Goal: Information Seeking & Learning: Learn about a topic

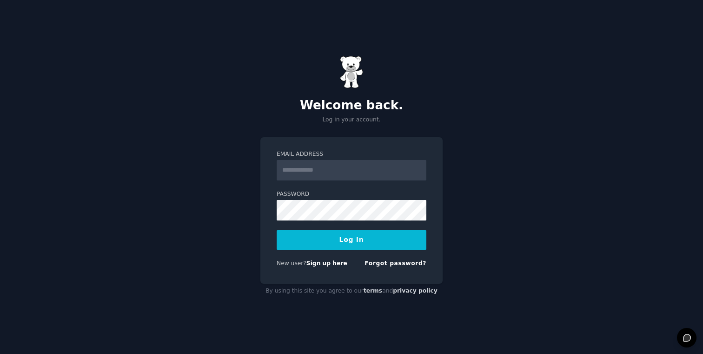
click at [339, 165] on input "Email Address" at bounding box center [351, 170] width 150 height 20
type input "**********"
click at [348, 243] on button "Log In" at bounding box center [351, 240] width 150 height 20
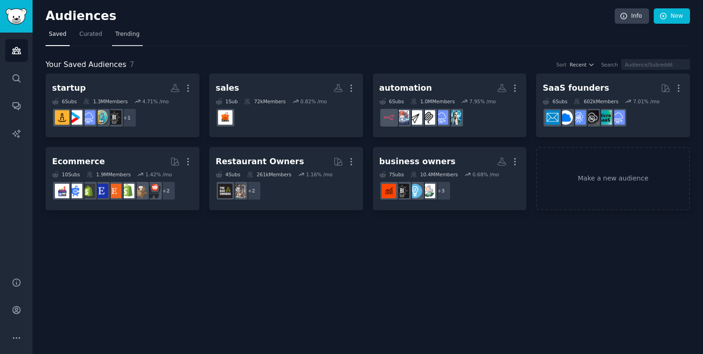
click at [125, 32] on span "Trending" at bounding box center [127, 34] width 24 height 8
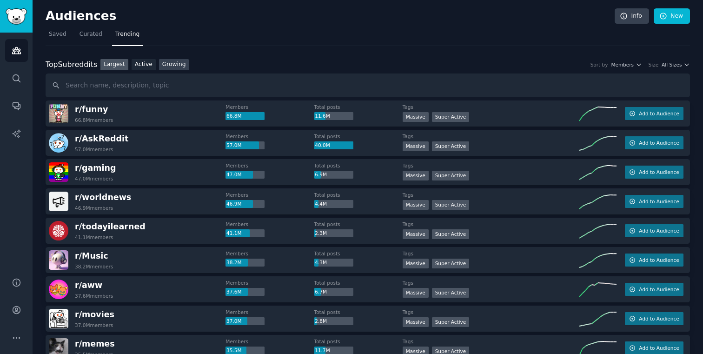
click at [170, 60] on link "Growing" at bounding box center [174, 65] width 30 height 12
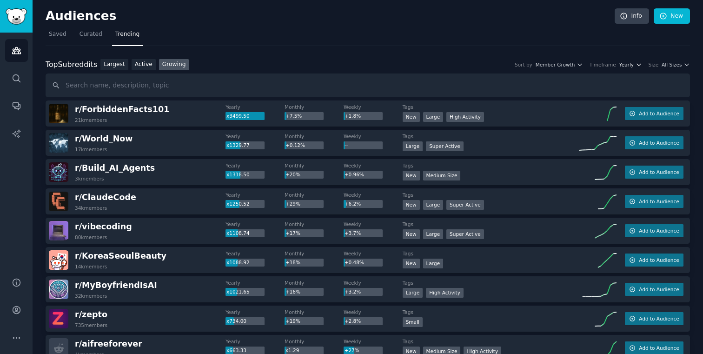
click at [633, 64] on button "Yearly" at bounding box center [630, 64] width 23 height 7
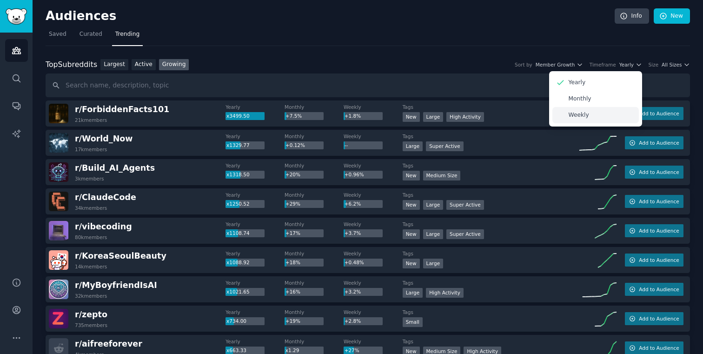
click at [589, 114] on div "Weekly" at bounding box center [595, 115] width 86 height 16
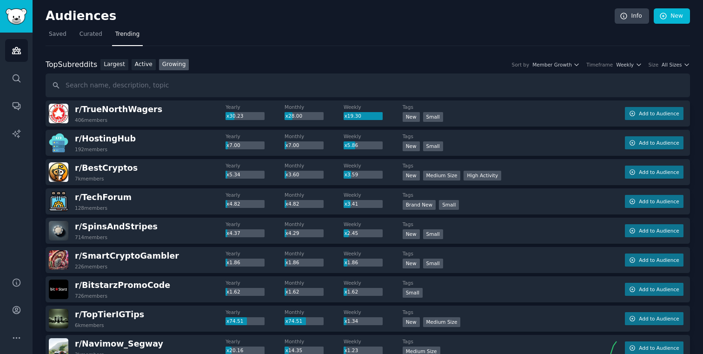
click at [675, 69] on div "Top Subreddits Top Subreddits Largest Active Growing Sort by Member Growth Time…" at bounding box center [368, 65] width 644 height 12
click at [675, 61] on span "All Sizes" at bounding box center [671, 64] width 20 height 7
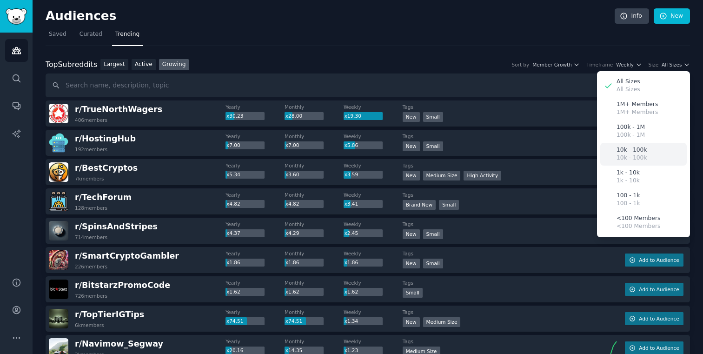
click at [620, 150] on p "10k - 100k" at bounding box center [631, 150] width 30 height 8
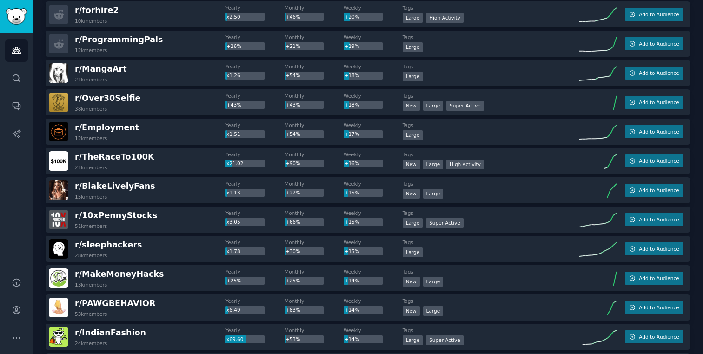
scroll to position [480, 0]
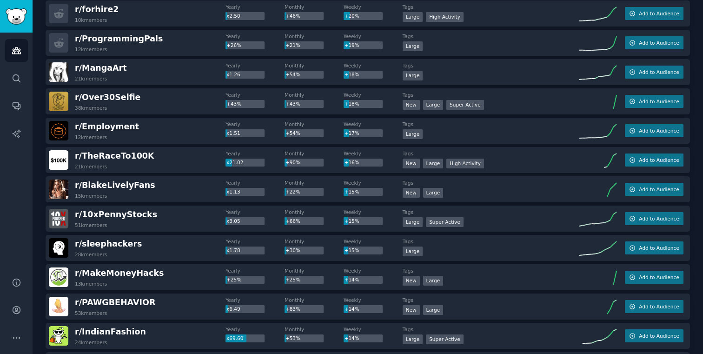
click at [103, 126] on span "r/ Employment" at bounding box center [107, 126] width 64 height 9
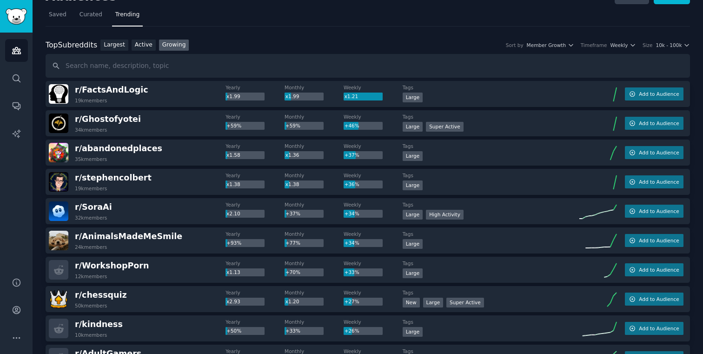
scroll to position [0, 0]
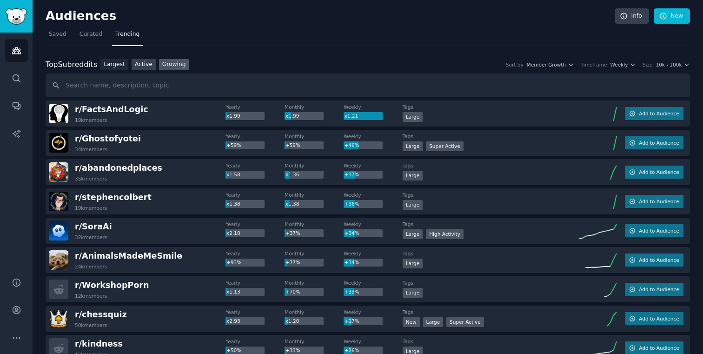
click at [142, 66] on link "Active" at bounding box center [143, 65] width 24 height 12
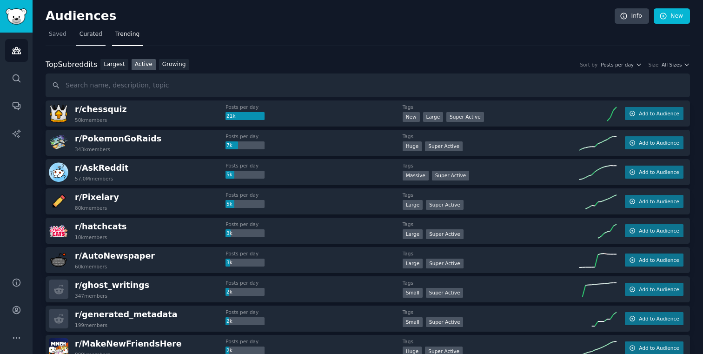
click at [96, 39] on link "Curated" at bounding box center [90, 36] width 29 height 19
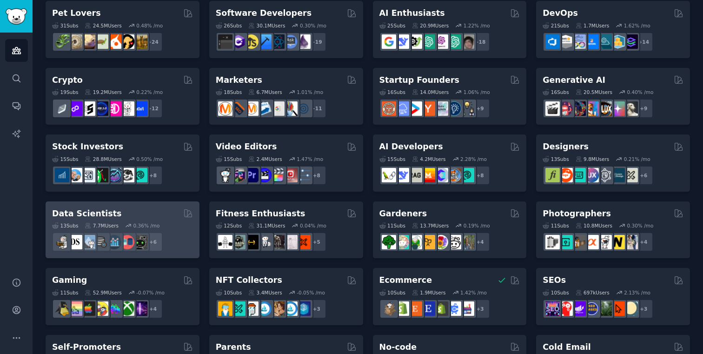
scroll to position [75, 0]
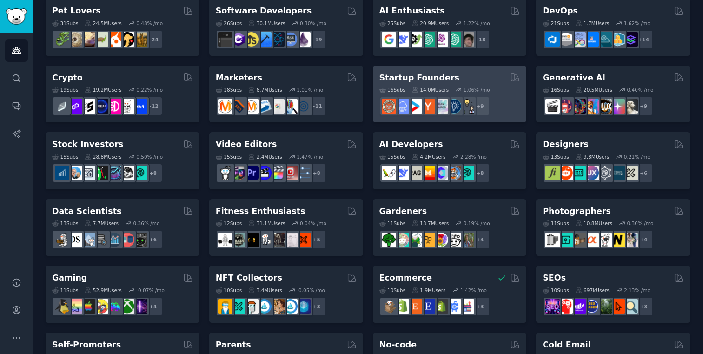
click at [418, 77] on h2 "Startup Founders" at bounding box center [419, 78] width 80 height 12
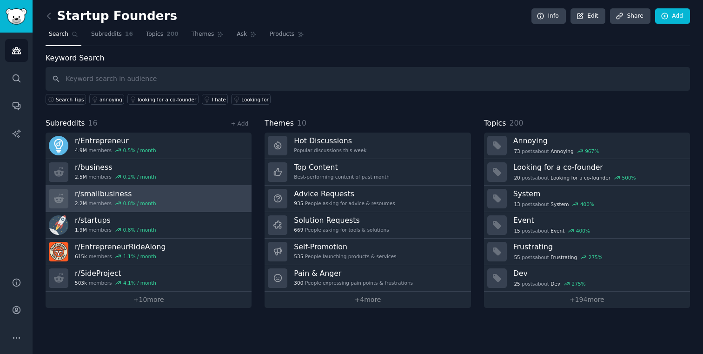
click at [113, 193] on h3 "r/ smallbusiness" at bounding box center [115, 194] width 81 height 10
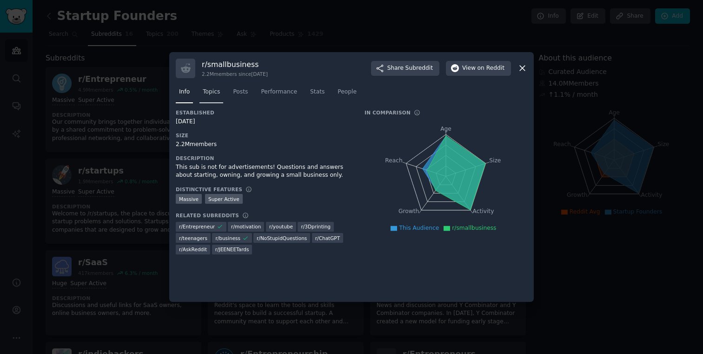
click at [205, 92] on span "Topics" at bounding box center [211, 92] width 17 height 8
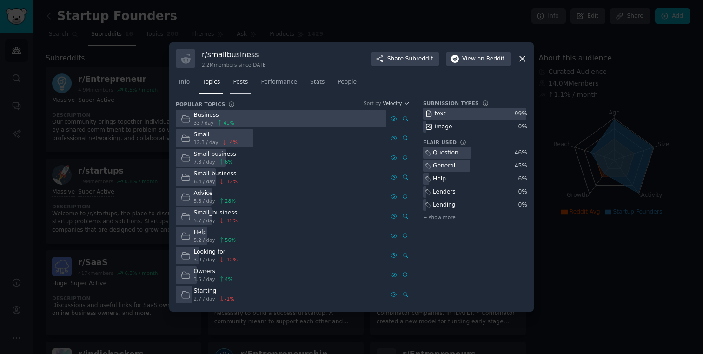
click at [245, 83] on span "Posts" at bounding box center [240, 82] width 15 height 8
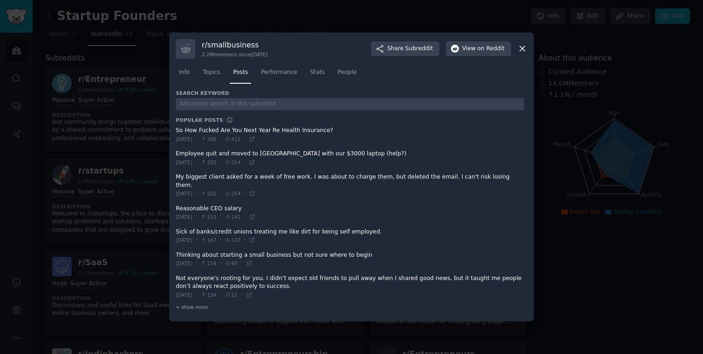
click at [520, 52] on icon at bounding box center [521, 48] width 5 height 5
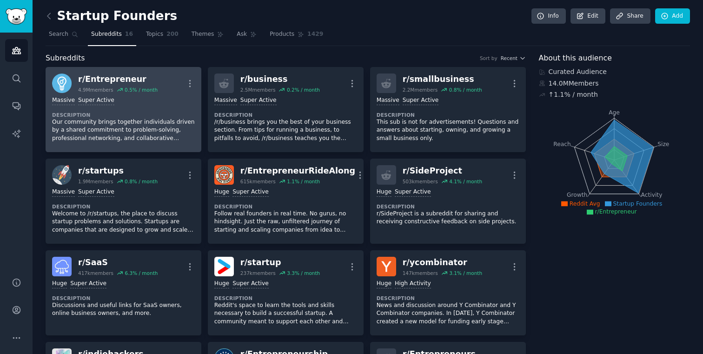
click at [119, 76] on div "r/ Entrepreneur" at bounding box center [117, 79] width 79 height 12
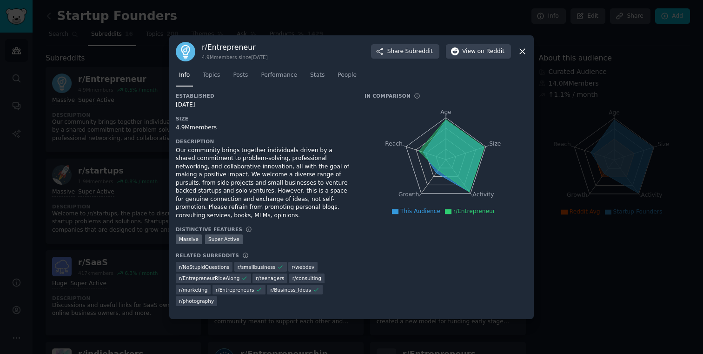
click at [181, 22] on div at bounding box center [351, 177] width 703 height 354
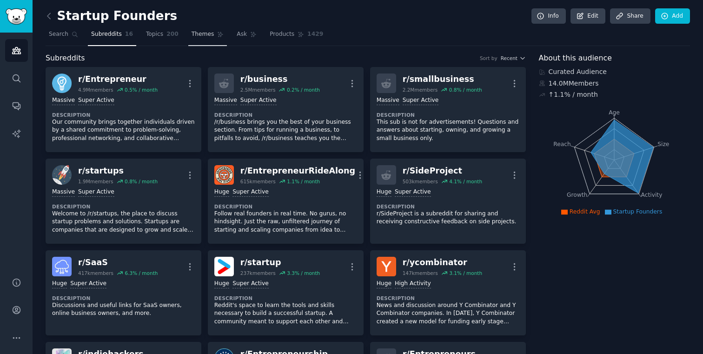
click at [194, 39] on link "Themes" at bounding box center [207, 36] width 39 height 19
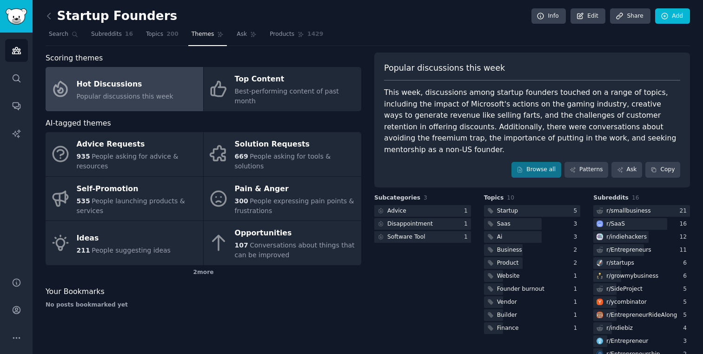
click at [99, 77] on div "Hot Discussions" at bounding box center [125, 84] width 97 height 15
click at [585, 162] on link "Patterns" at bounding box center [586, 170] width 44 height 16
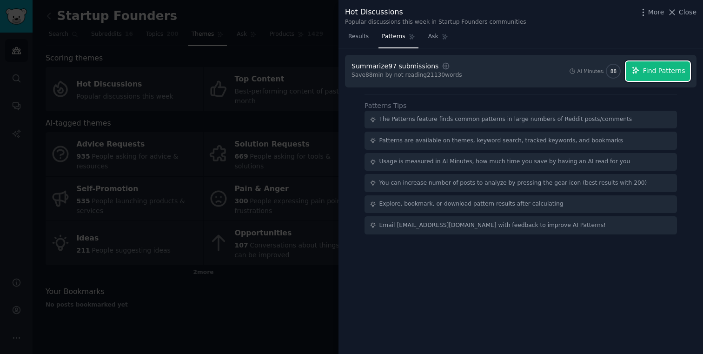
click at [662, 70] on span "Find Patterns" at bounding box center [664, 71] width 42 height 10
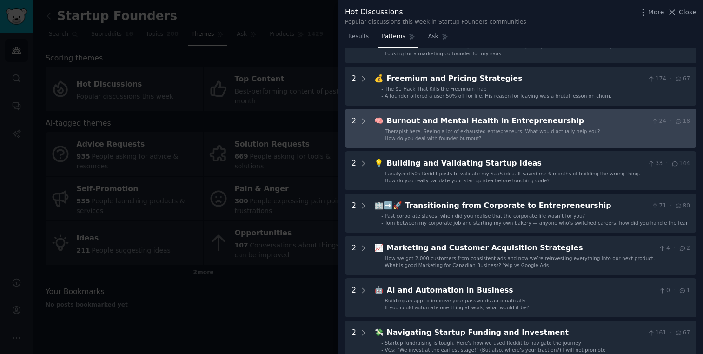
scroll to position [117, 0]
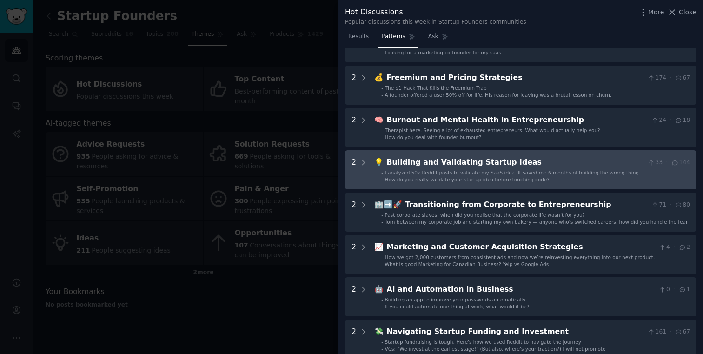
click at [469, 158] on div "Building and Validating Startup Ideas" at bounding box center [515, 163] width 257 height 12
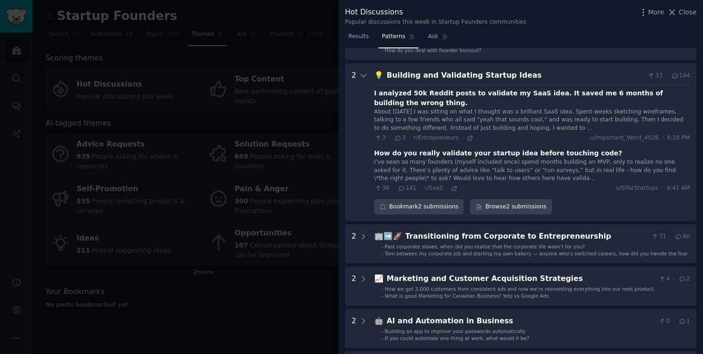
scroll to position [201, 0]
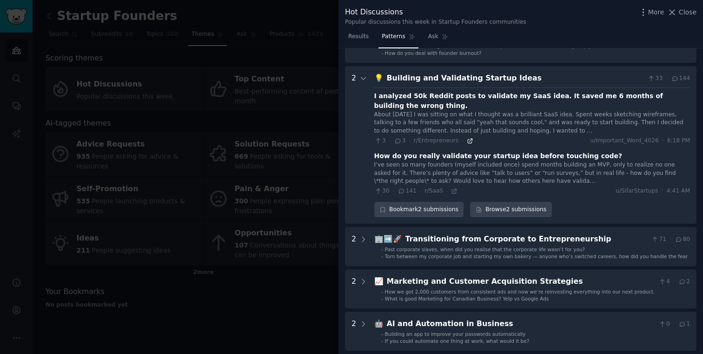
click at [467, 138] on icon at bounding box center [470, 141] width 7 height 7
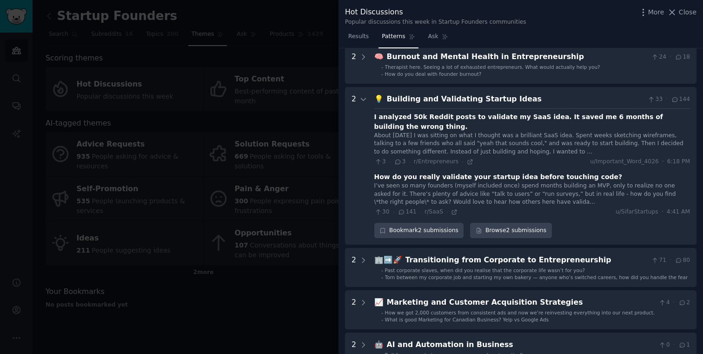
scroll to position [171, 0]
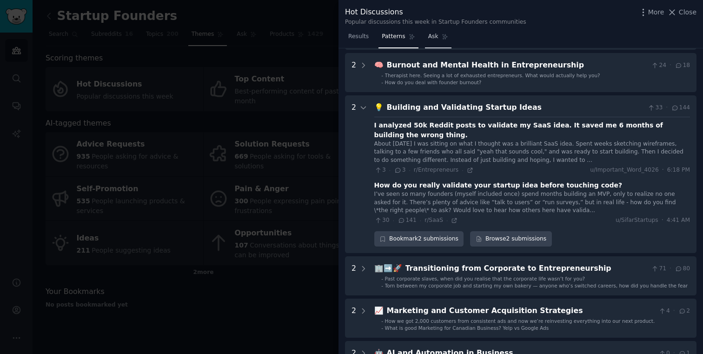
click at [434, 35] on span "Ask" at bounding box center [433, 37] width 10 height 8
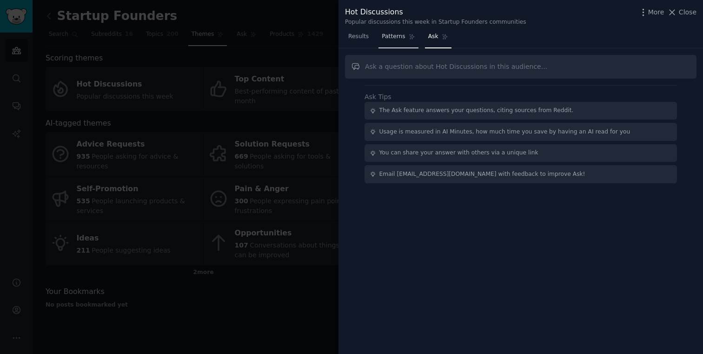
click at [394, 37] on span "Patterns" at bounding box center [392, 37] width 23 height 8
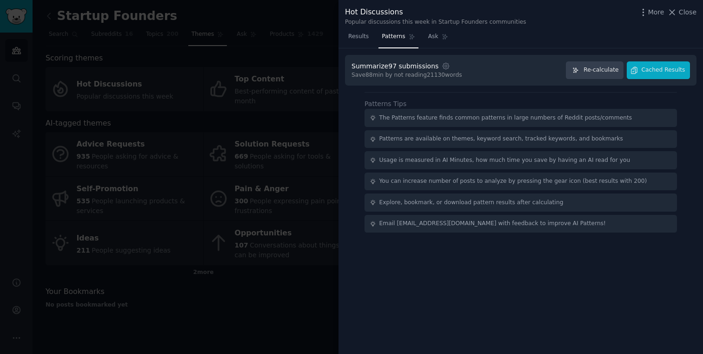
click at [294, 291] on div at bounding box center [351, 177] width 703 height 354
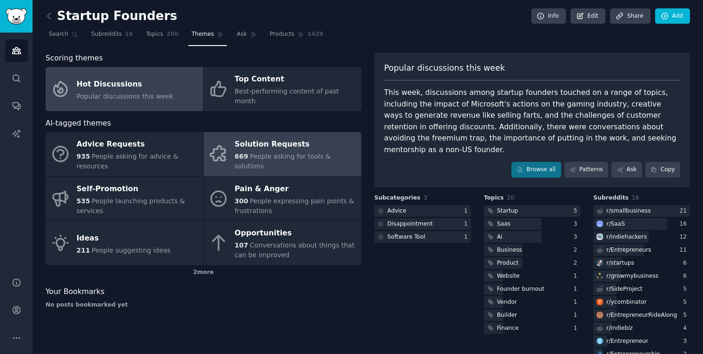
click at [271, 137] on div "Solution Requests" at bounding box center [296, 144] width 122 height 15
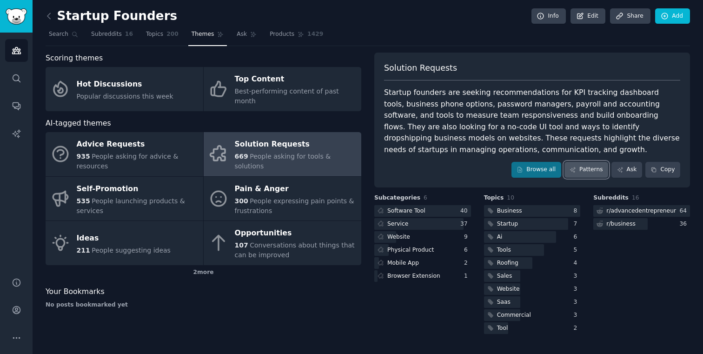
click at [585, 169] on link "Patterns" at bounding box center [586, 170] width 44 height 16
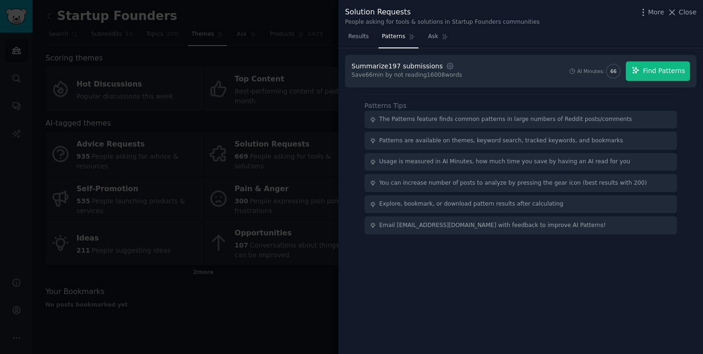
click at [647, 71] on span "Find Patterns" at bounding box center [664, 71] width 42 height 10
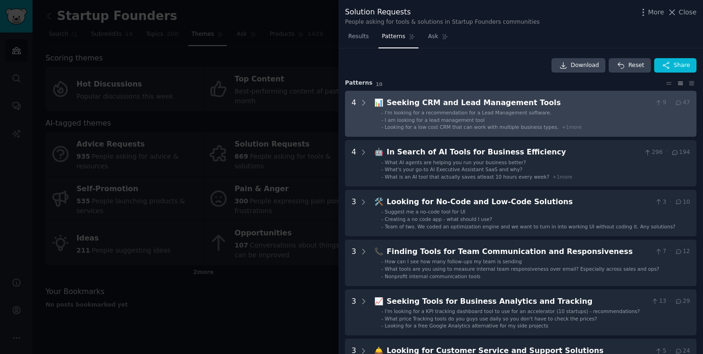
click at [624, 112] on li "- I'm looking for a recommendation for a Lead Management software." at bounding box center [535, 112] width 309 height 7
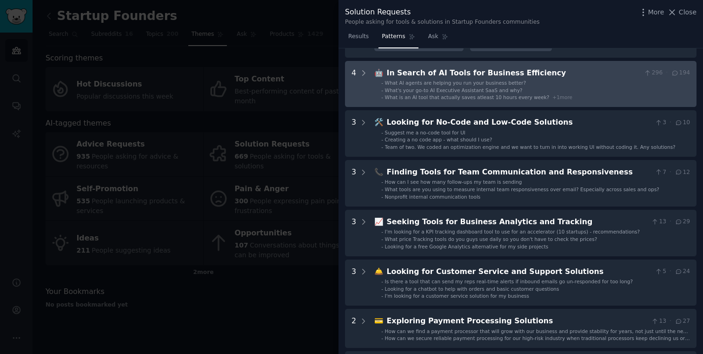
scroll to position [283, 0]
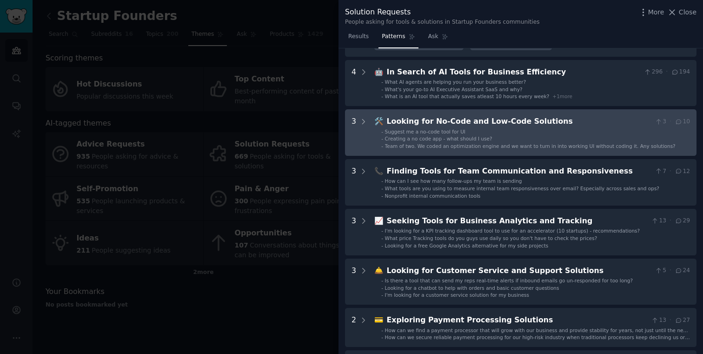
click at [501, 136] on li "- Creating a no code app - what should I use?" at bounding box center [535, 138] width 309 height 7
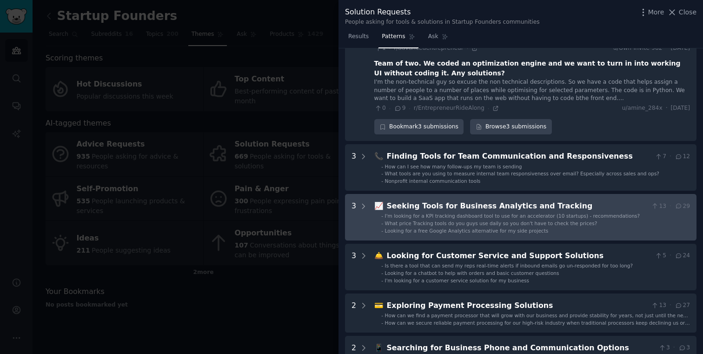
scroll to position [419, 0]
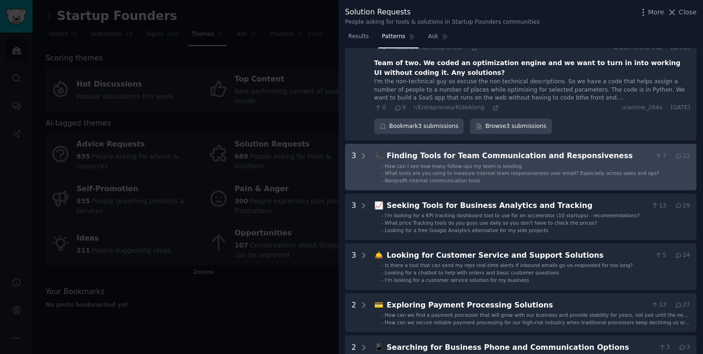
click at [563, 165] on li "- How can I see how many follow-ups my team is sending" at bounding box center [535, 166] width 309 height 7
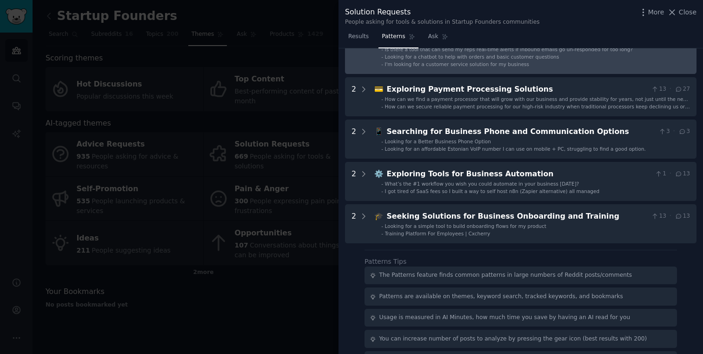
scroll to position [774, 0]
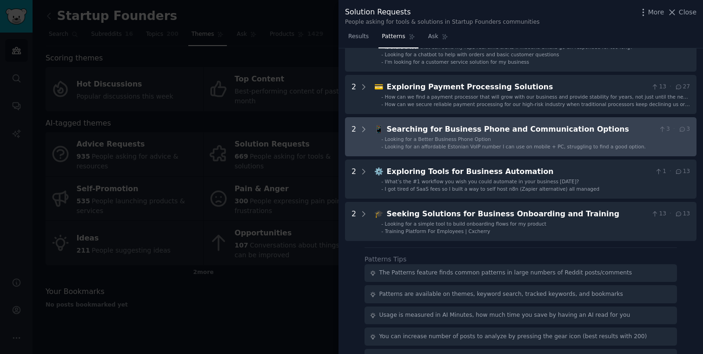
click at [594, 136] on li "- Looking for a Better Business Phone Option" at bounding box center [535, 139] width 309 height 7
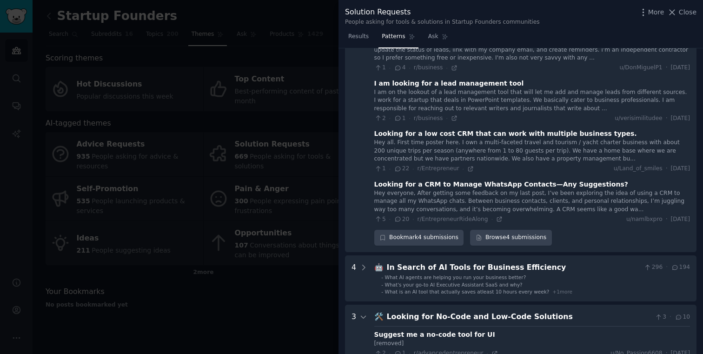
scroll to position [0, 0]
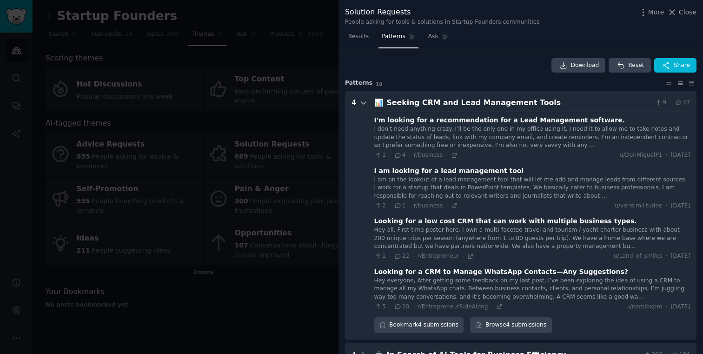
click at [362, 102] on icon at bounding box center [363, 103] width 8 height 8
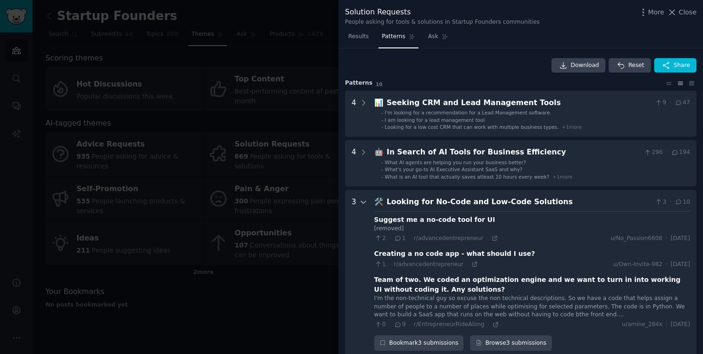
click at [360, 203] on icon at bounding box center [363, 202] width 8 height 8
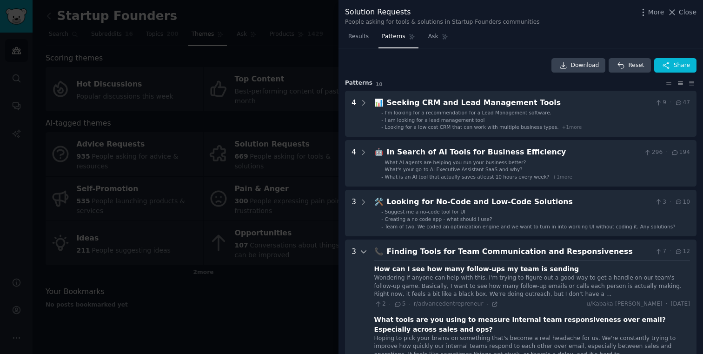
click at [364, 252] on icon at bounding box center [363, 251] width 8 height 8
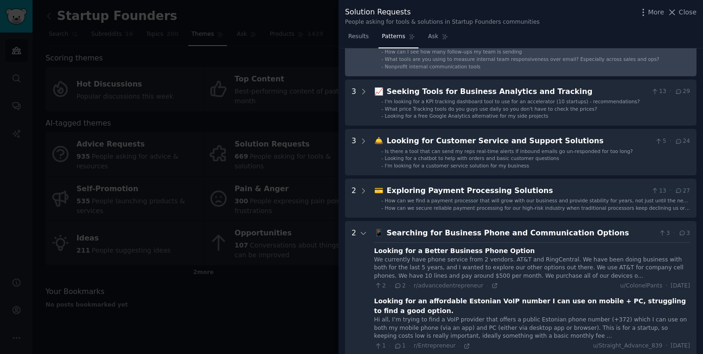
scroll to position [211, 0]
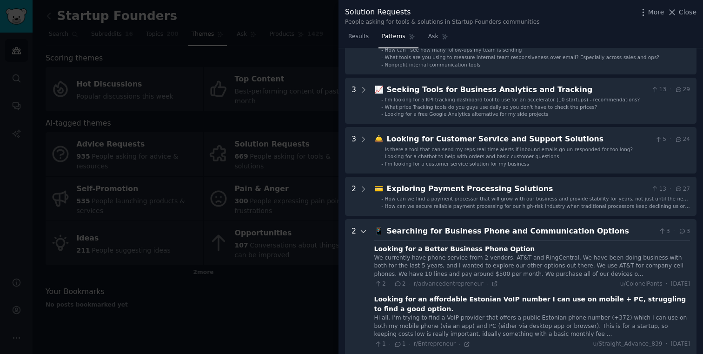
click at [359, 232] on icon at bounding box center [363, 231] width 8 height 8
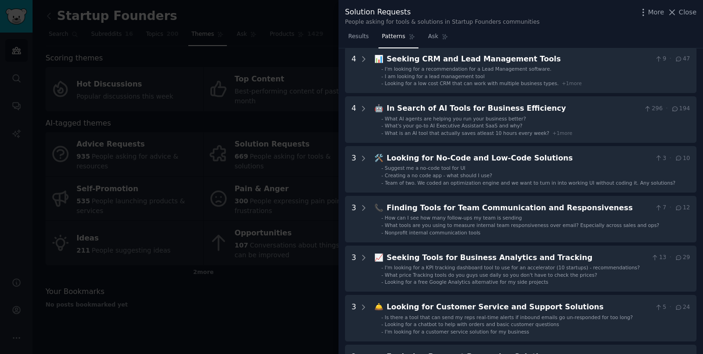
scroll to position [0, 0]
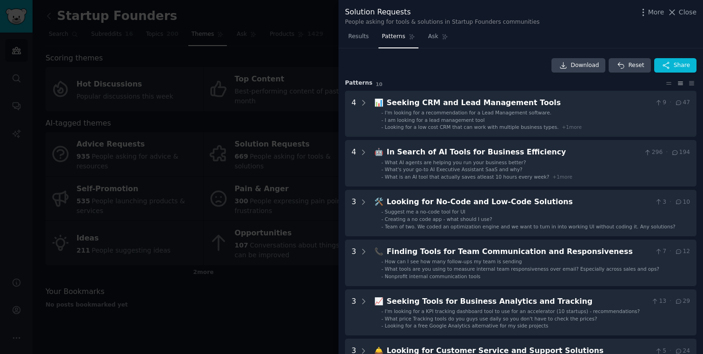
click at [407, 97] on div "Seeking CRM and Lead Management Tools" at bounding box center [519, 103] width 264 height 12
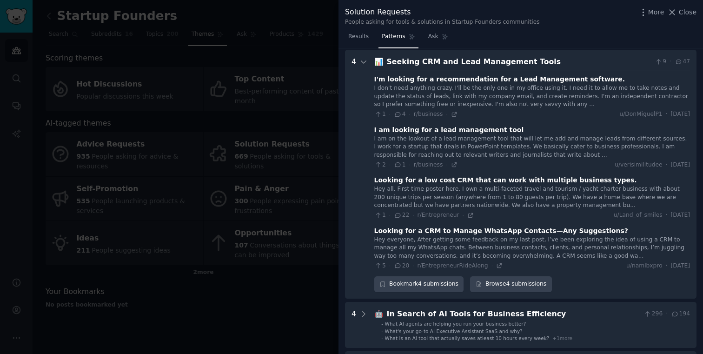
scroll to position [42, 0]
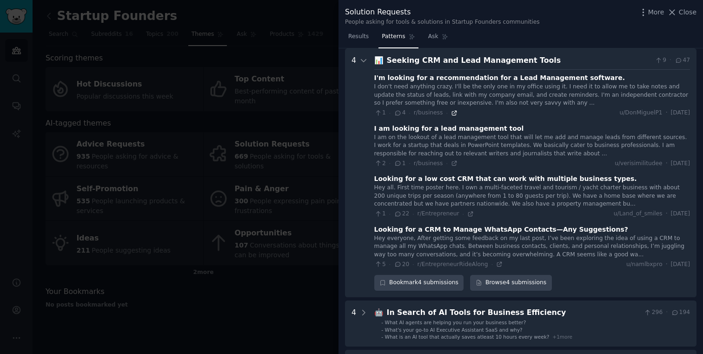
click at [454, 113] on icon at bounding box center [454, 113] width 7 height 7
click at [300, 324] on div at bounding box center [351, 177] width 703 height 354
